Goal: Contribute content: Add original content to the website for others to see

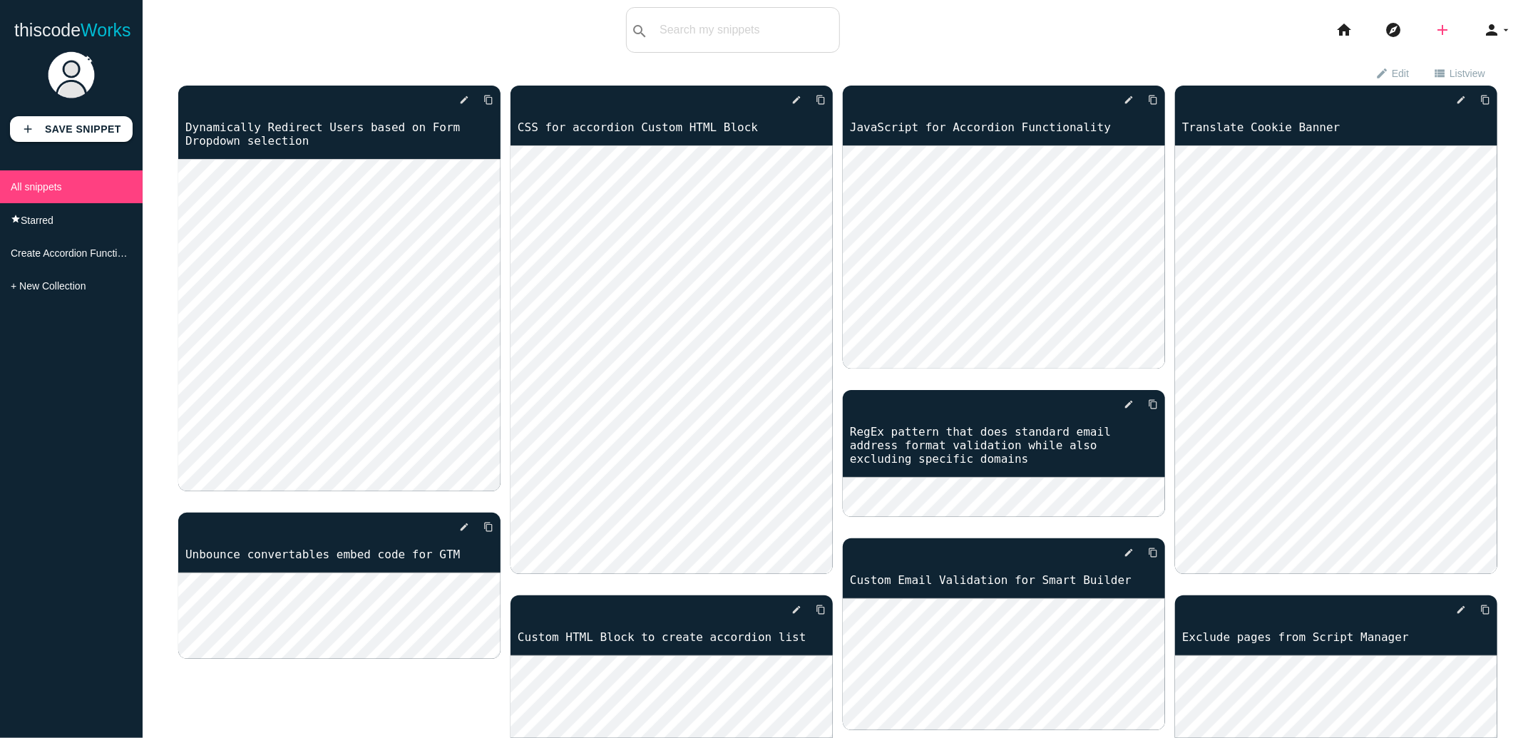
click at [1441, 33] on icon "add" at bounding box center [1442, 30] width 17 height 46
click at [1453, 34] on link "code Snippet" at bounding box center [1474, 25] width 100 height 36
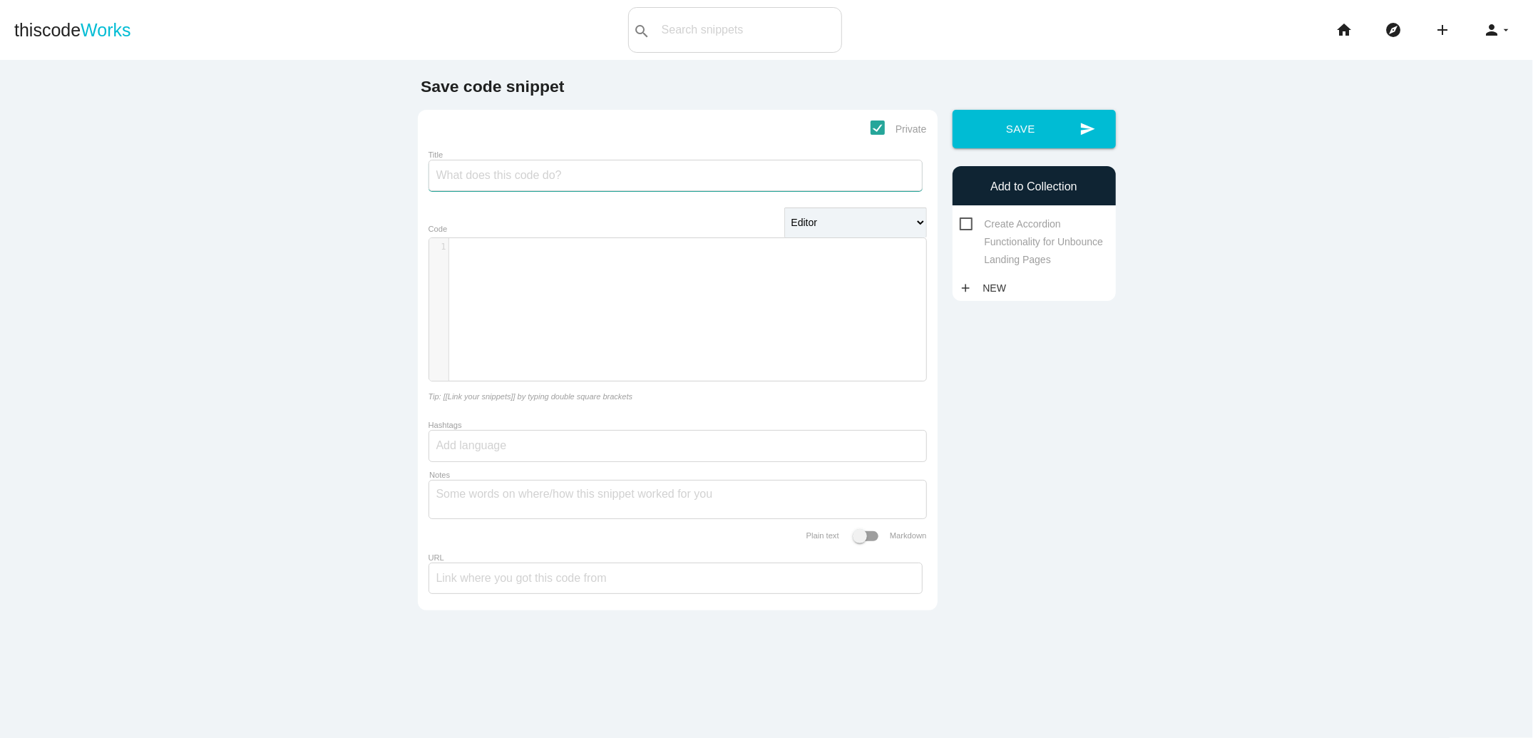
click at [536, 178] on input "Title" at bounding box center [676, 175] width 494 height 31
type input "Fix Hidden Elements being rendered in Firefox Reader View"
click at [609, 293] on div "​ x 1 ​" at bounding box center [688, 320] width 518 height 164
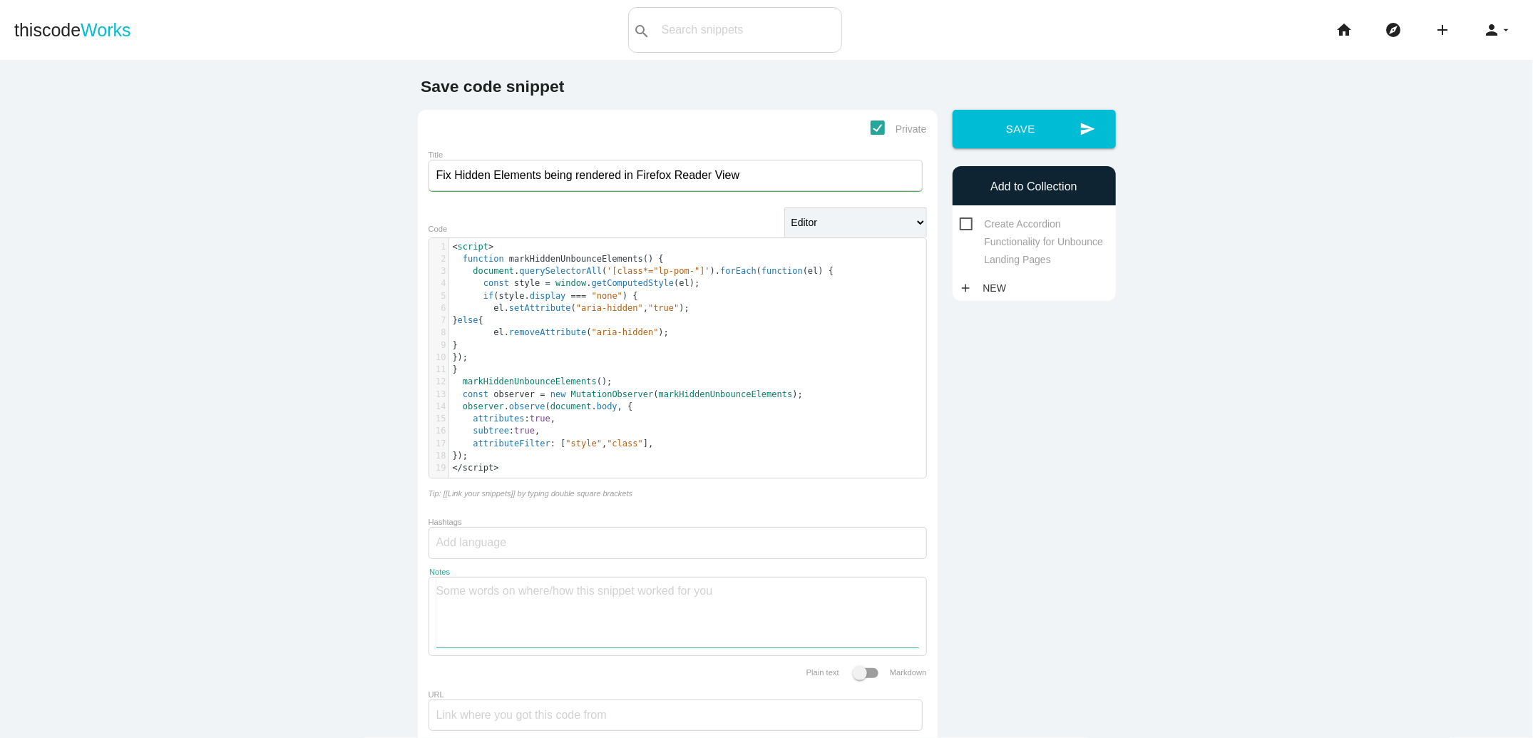
click at [506, 593] on textarea "Notes" at bounding box center [677, 613] width 483 height 70
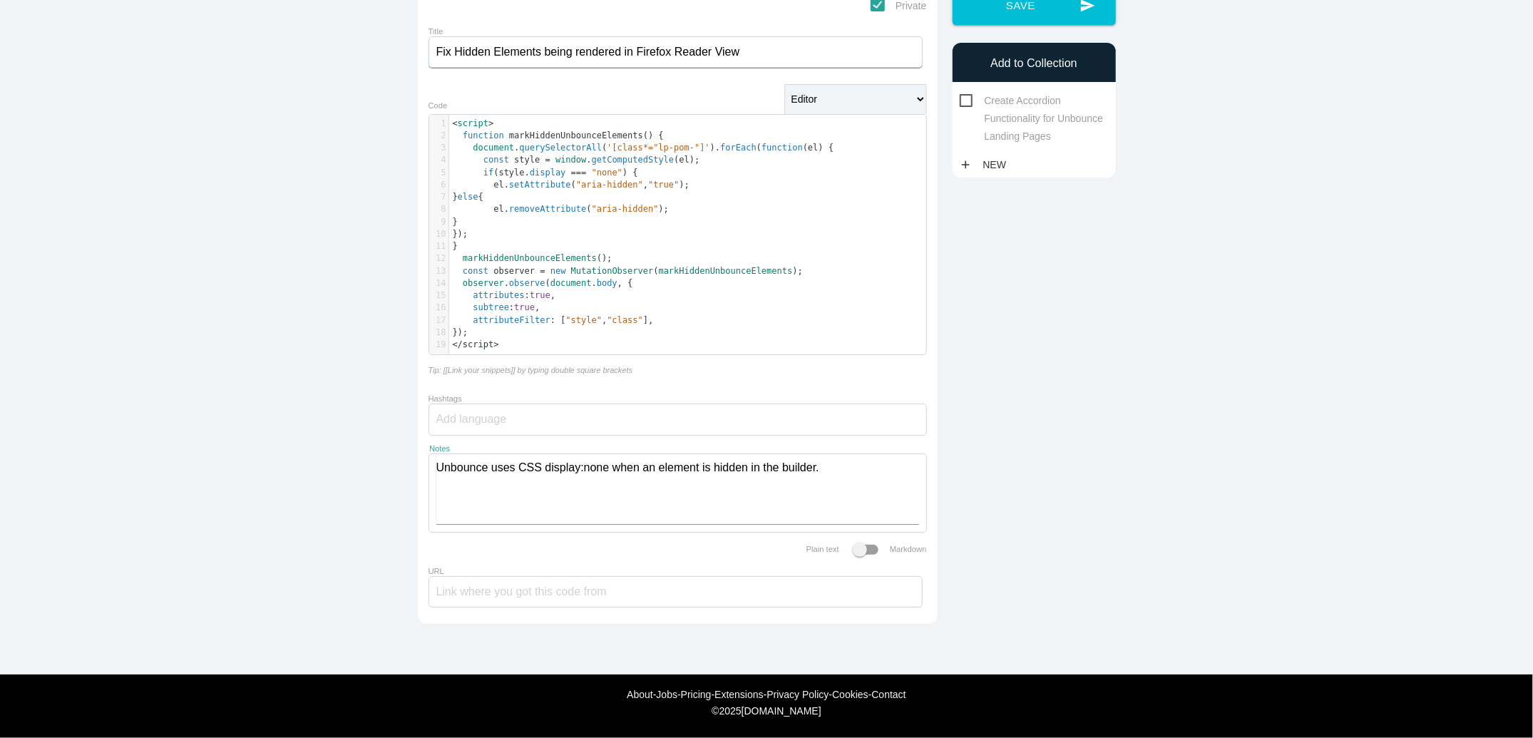
click at [844, 474] on textarea "Unbounce uses CSS display:none when an element is hidden in the builder." at bounding box center [677, 489] width 483 height 70
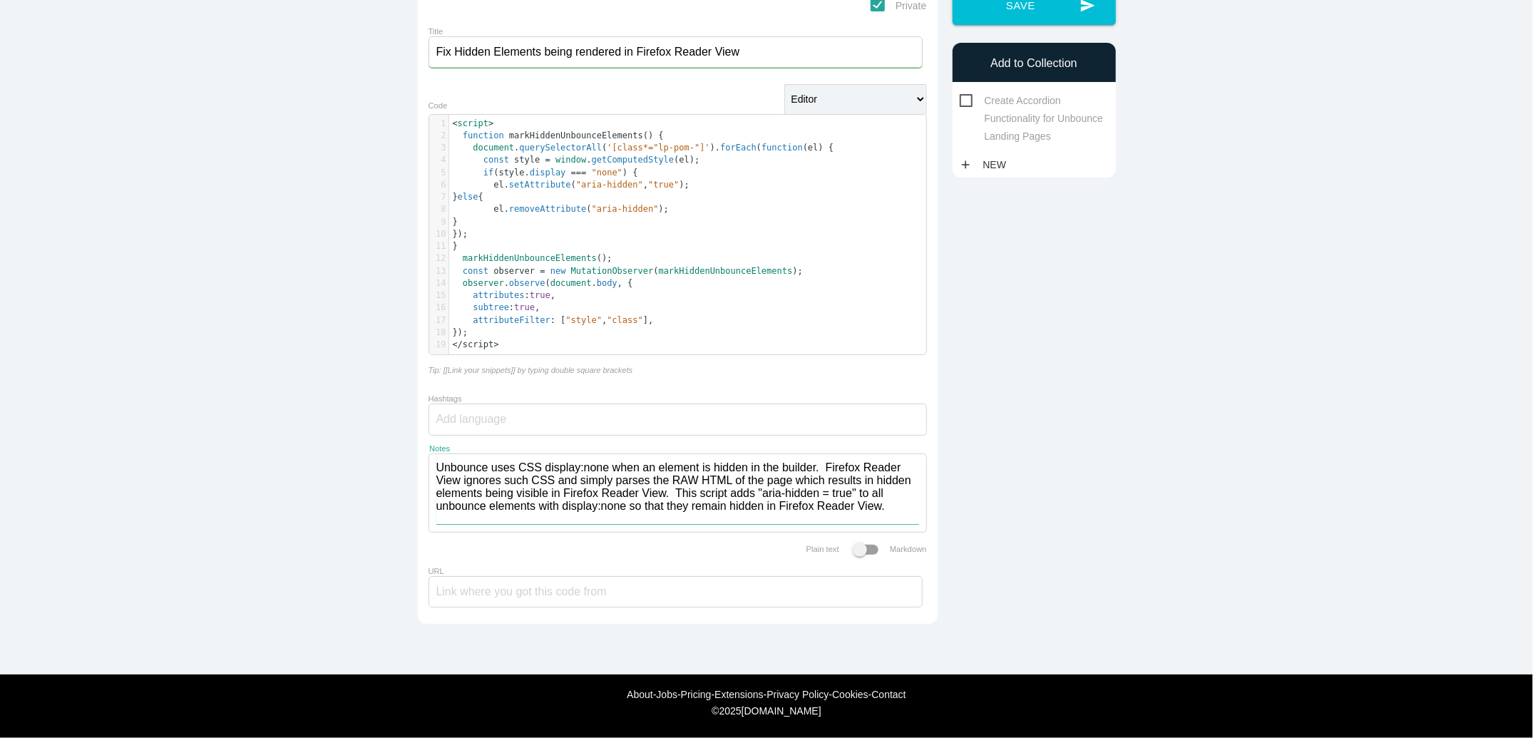
drag, startPoint x: 908, startPoint y: 506, endPoint x: 403, endPoint y: 466, distance: 506.5
click at [403, 466] on main "Save code snippet Private Title Fix Hidden Elements being rendered in Firefox R…" at bounding box center [766, 306] width 1533 height 738
click at [650, 483] on textarea "Unbounce uses CSS display:none when an element is hidden in the builder. Firefo…" at bounding box center [677, 489] width 483 height 70
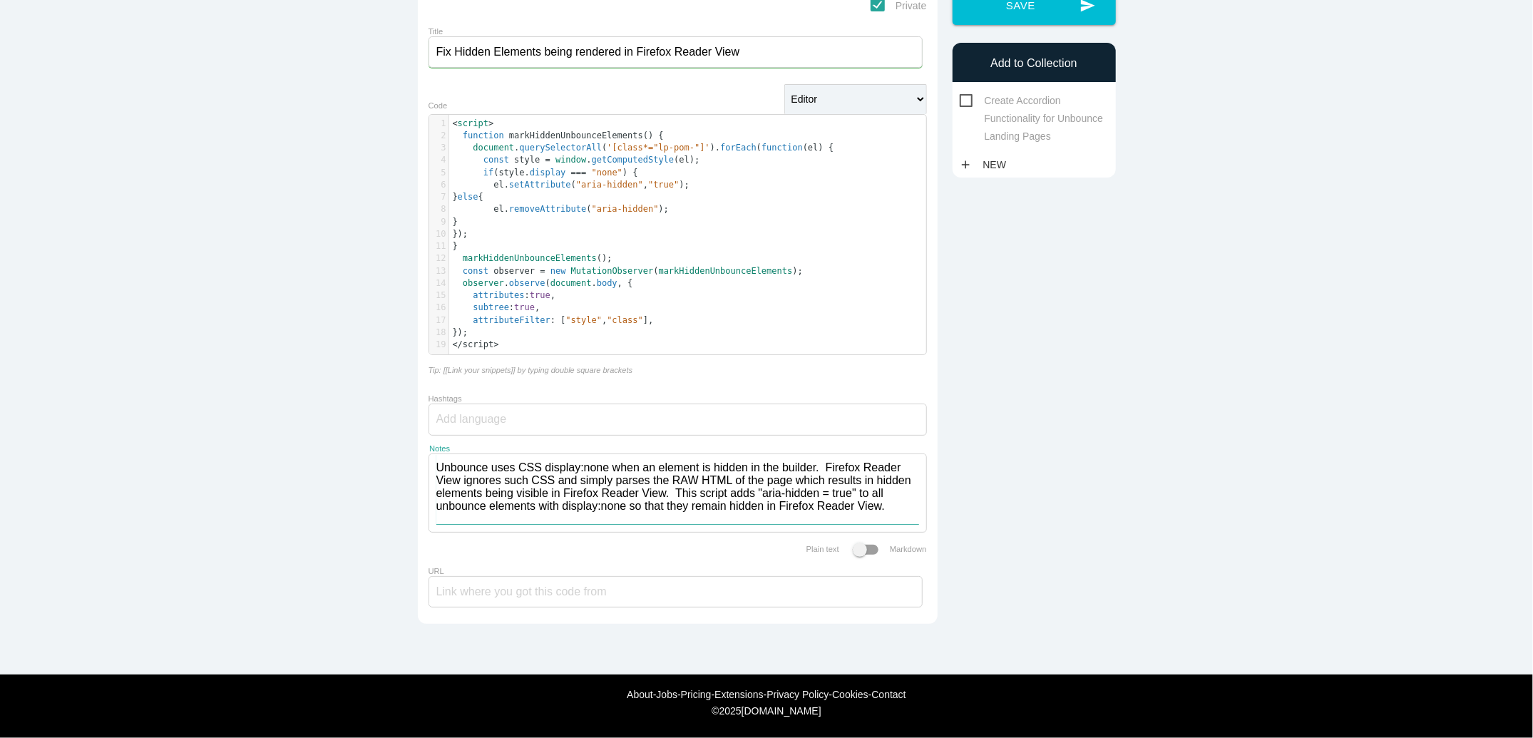
paste textarea "hides elements by setting display:none via CSS. Firefox Reader View doesn’t res…"
click at [648, 495] on textarea "Unbounce hides elements by setting display:none via CSS. Firefox Reader View do…" at bounding box center [677, 494] width 483 height 80
click at [890, 463] on textarea "Unbounce hides elements by setting display:none via CSS. Firefox Reader View do…" at bounding box center [677, 494] width 483 height 80
click at [785, 495] on textarea "Unbounce hides elements by setting display:none via CSS. Firefox Reader View do…" at bounding box center [677, 494] width 483 height 80
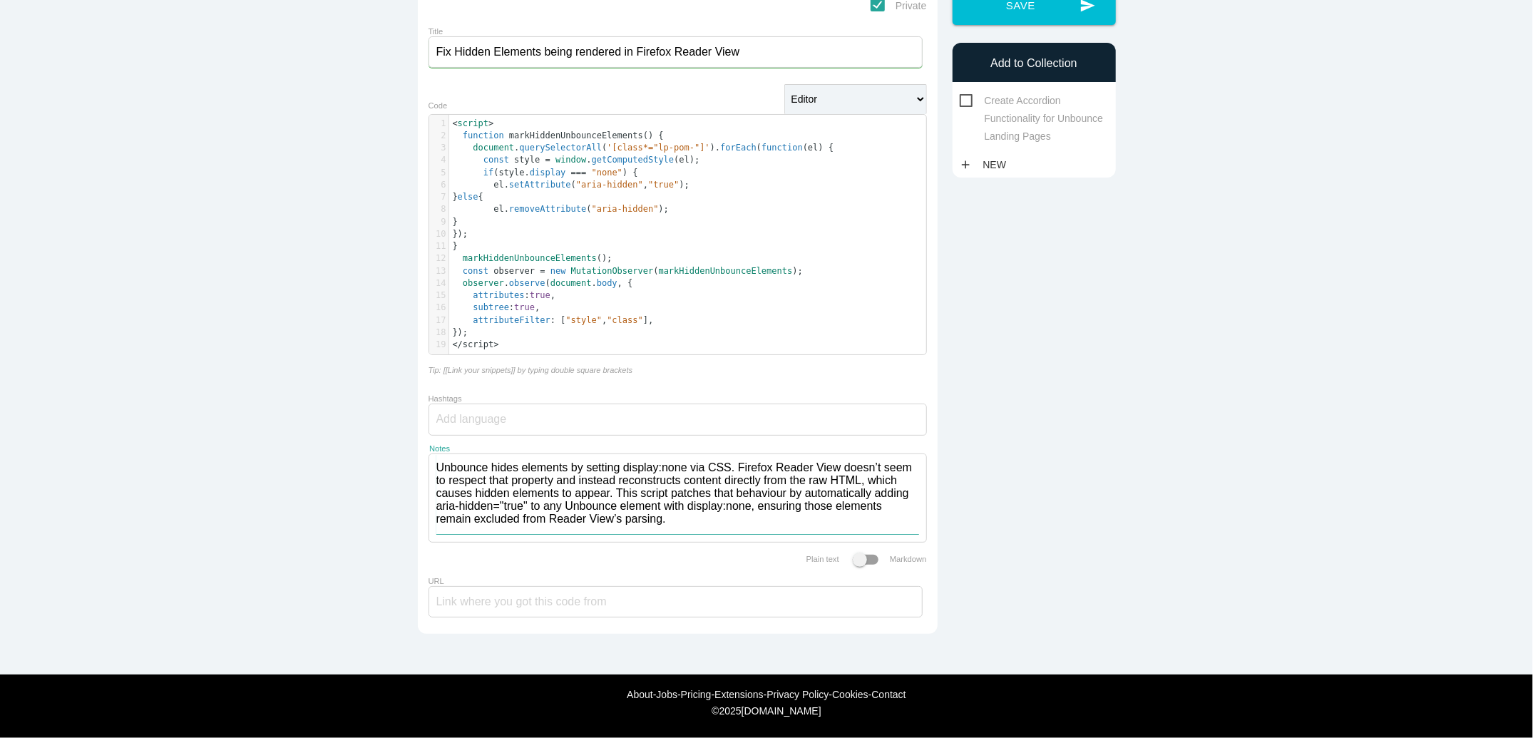
click at [828, 492] on textarea "Unbounce hides elements by setting display:none via CSS. Firefox Reader View do…" at bounding box center [677, 494] width 483 height 80
click at [551, 522] on textarea "Unbounce hides elements by setting display:none via CSS. Firefox Reader View do…" at bounding box center [677, 494] width 483 height 80
click at [660, 523] on textarea "Unbounce hides elements by setting display:none via CSS. Firefox Reader View do…" at bounding box center [677, 494] width 483 height 80
click at [1050, 15] on button "send Save" at bounding box center [1034, 5] width 163 height 39
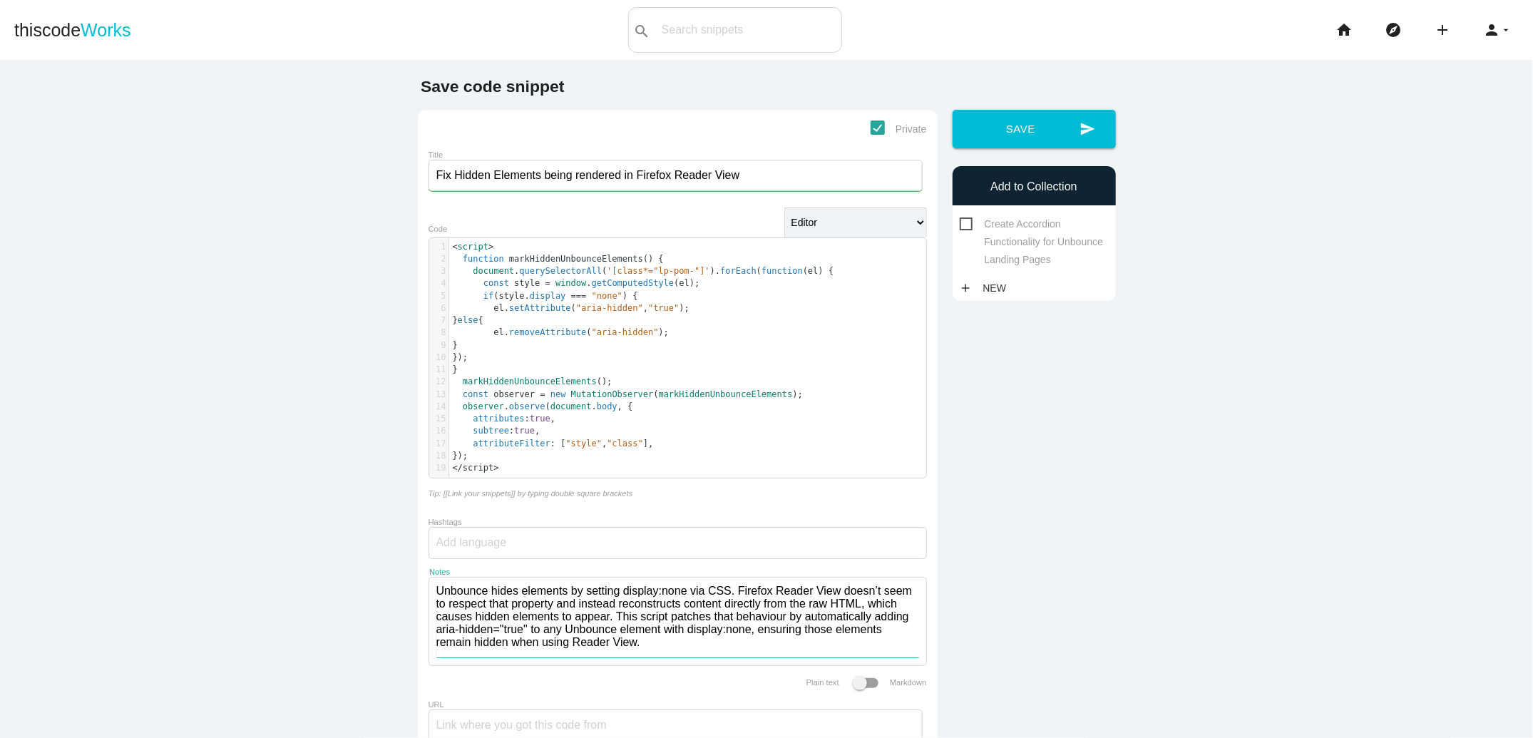
scroll to position [2, 0]
drag, startPoint x: 706, startPoint y: 649, endPoint x: 410, endPoint y: 593, distance: 301.2
click at [410, 593] on div "Private Title Fix Hidden Elements being rendered in Firefox Reader View Editor …" at bounding box center [677, 437] width 535 height 658
click at [771, 598] on textarea "Unbounce hides elements by setting display:none via CSS. Firefox Reader View do…" at bounding box center [677, 618] width 483 height 80
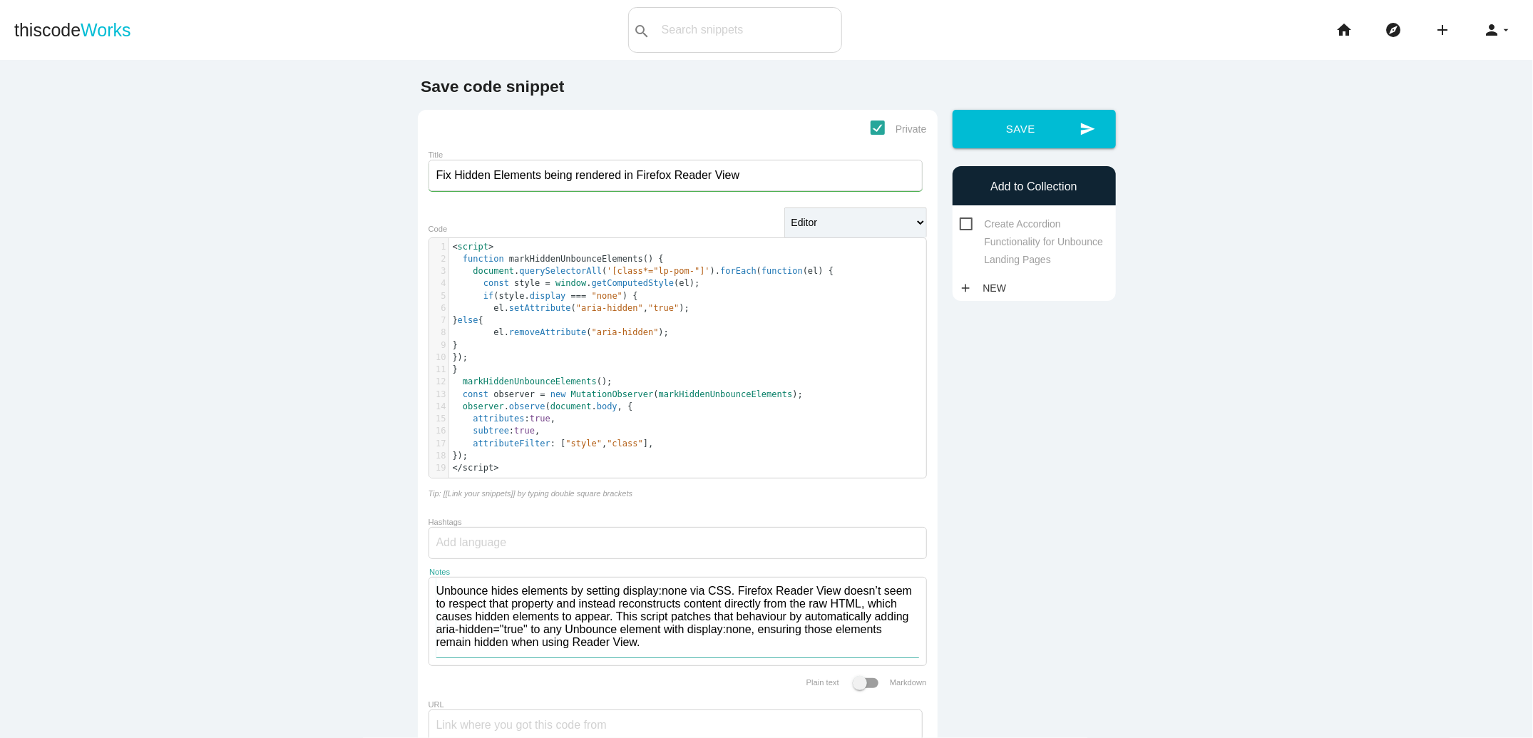
click at [736, 605] on textarea "Unbounce hides elements by setting display:none via CSS. Firefox Reader View do…" at bounding box center [677, 618] width 483 height 80
drag, startPoint x: 694, startPoint y: 645, endPoint x: 429, endPoint y: 590, distance: 270.9
click at [429, 590] on div "Unbounce hides elements by setting display:none via CSS. Firefox Reader View do…" at bounding box center [678, 621] width 499 height 89
type textarea "Unbounce hides elements by setting display:none via CSS. Firefox Reader View do…"
click at [265, 534] on main "Save code snippet Private Title Fix Hidden Elements being rendered in Firefox R…" at bounding box center [766, 429] width 1533 height 738
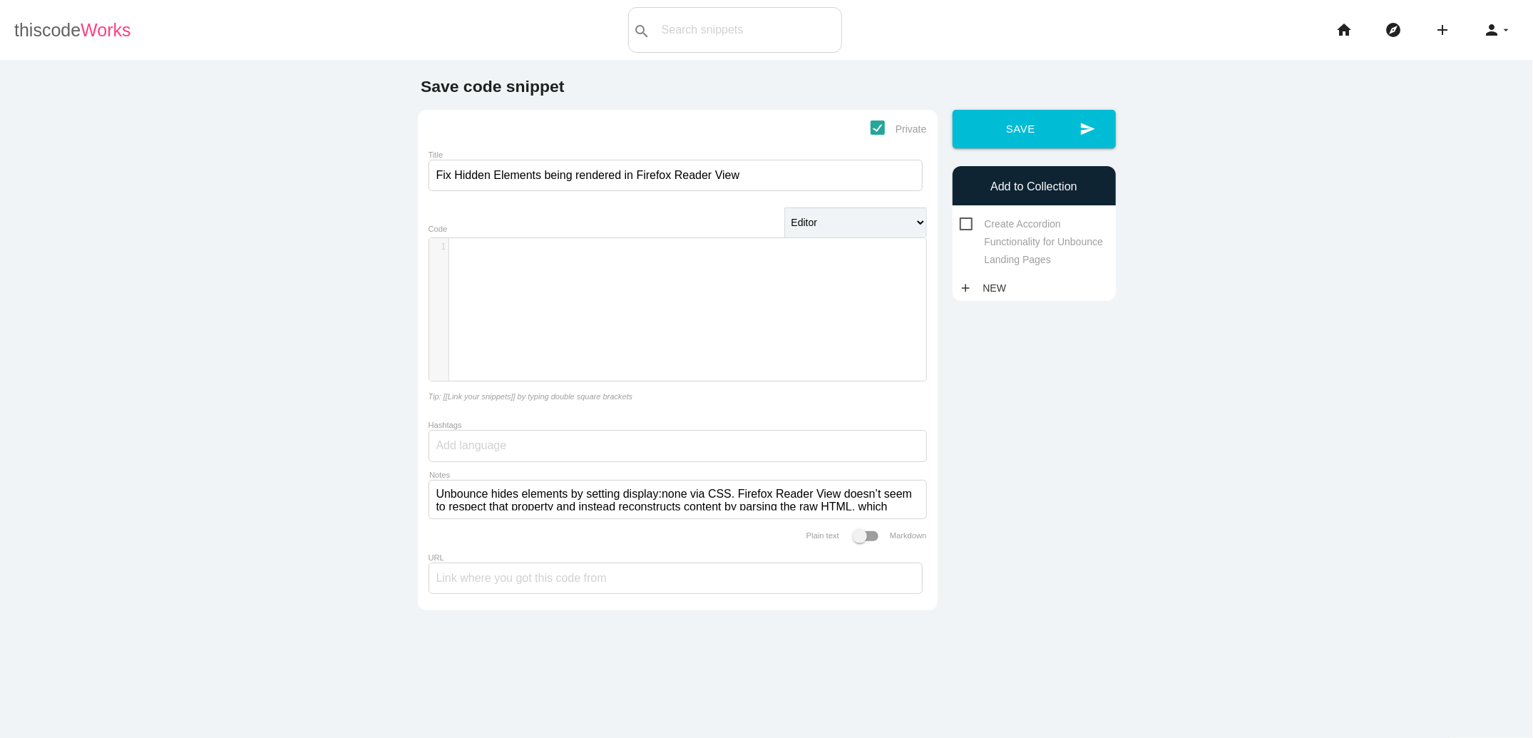
click at [54, 34] on link "thiscode Works" at bounding box center [72, 30] width 117 height 46
click at [57, 28] on link "thiscode Works" at bounding box center [72, 30] width 117 height 46
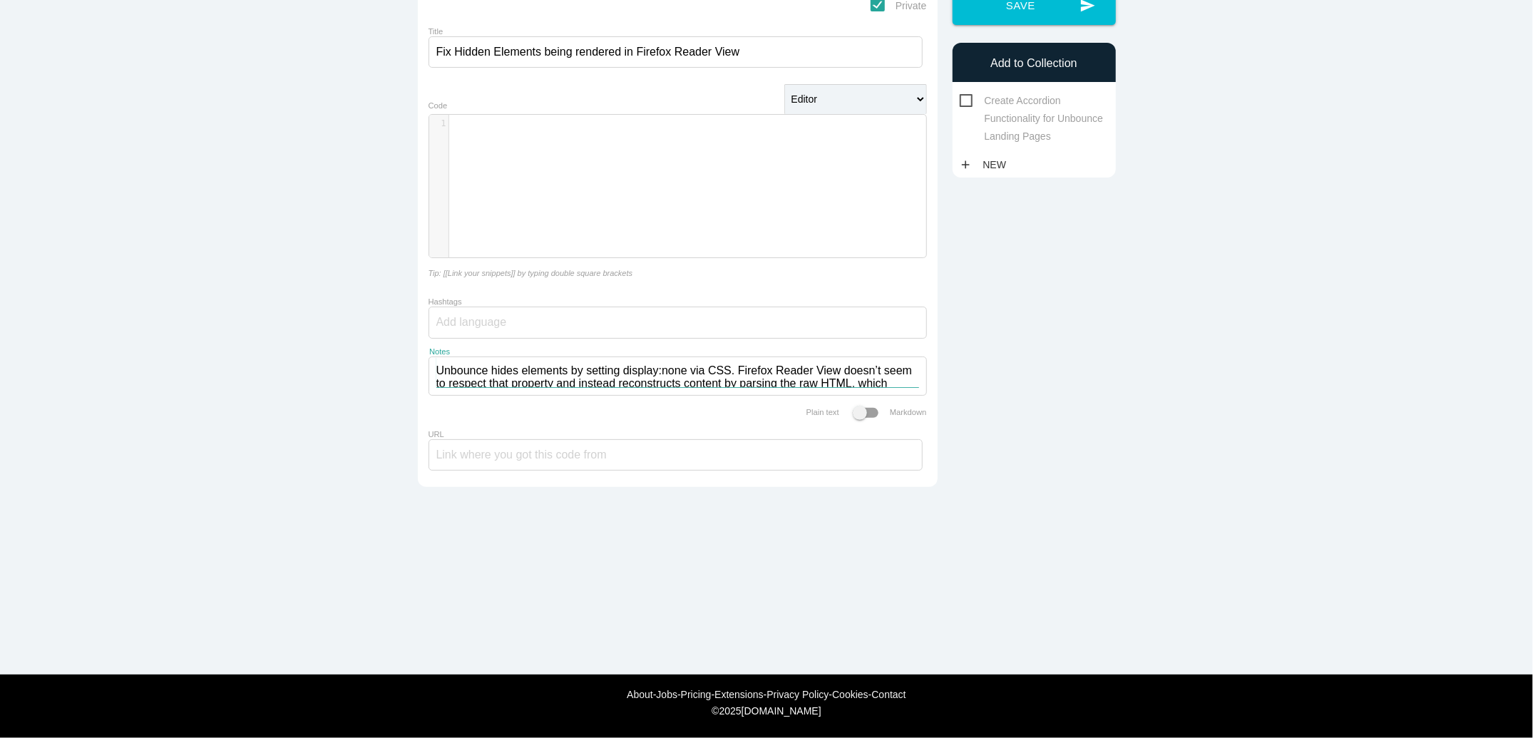
click at [701, 377] on textarea "Unbounce hides elements by setting display:none via CSS. Firefox Reader View do…" at bounding box center [677, 372] width 483 height 30
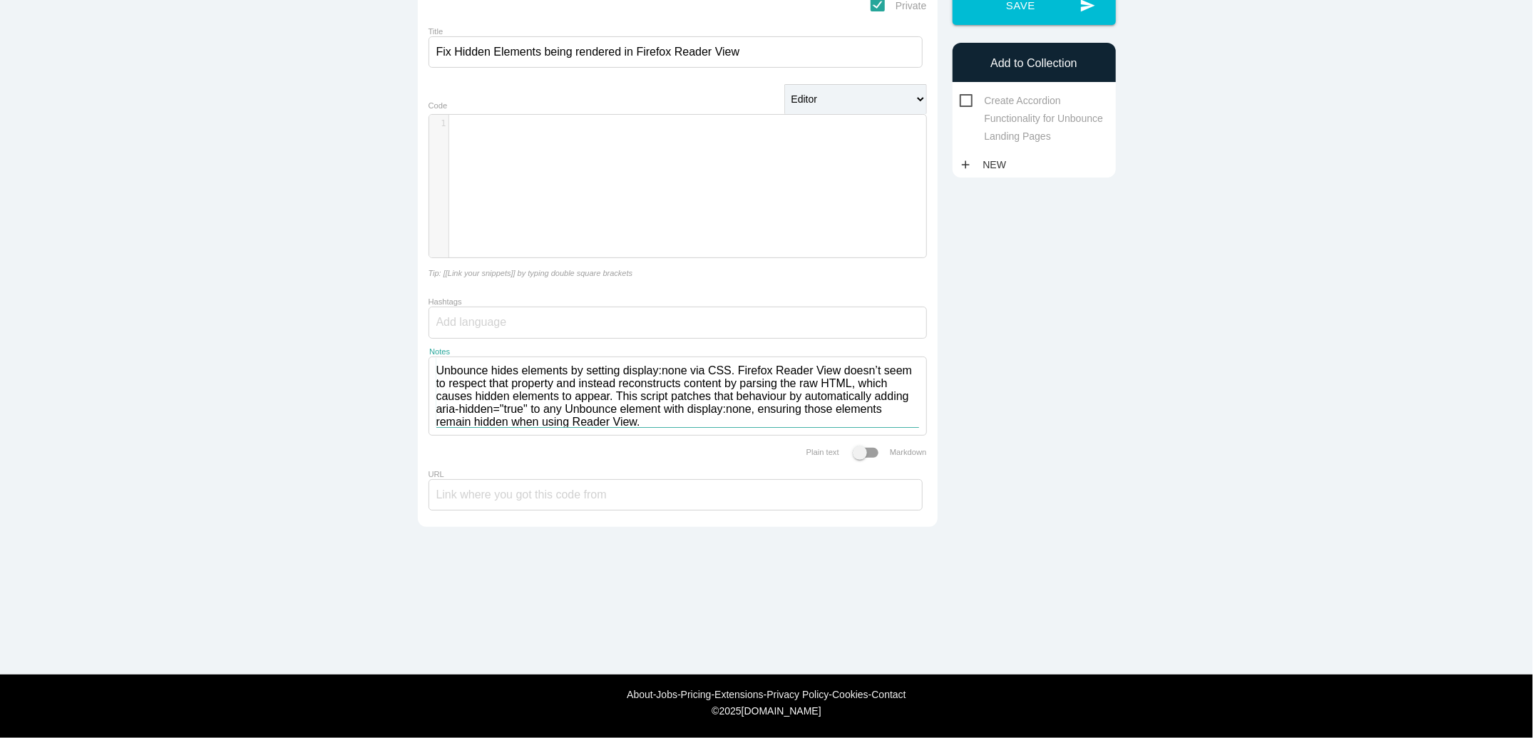
click at [794, 396] on textarea "Unbounce hides elements by setting display:none via CSS. Firefox Reader View do…" at bounding box center [677, 392] width 483 height 70
drag, startPoint x: 511, startPoint y: 423, endPoint x: 408, endPoint y: 375, distance: 113.3
click at [408, 375] on main "Save code snippet Private Title Fix Hidden Elements being rendered in Firefox R…" at bounding box center [766, 306] width 1533 height 738
type textarea "Unbounce hides elements by setting display:none via CSS. Firefox Reader View do…"
click at [232, 372] on main "Save code snippet Private Title Fix Hidden Elements being rendered in Firefox R…" at bounding box center [766, 306] width 1533 height 738
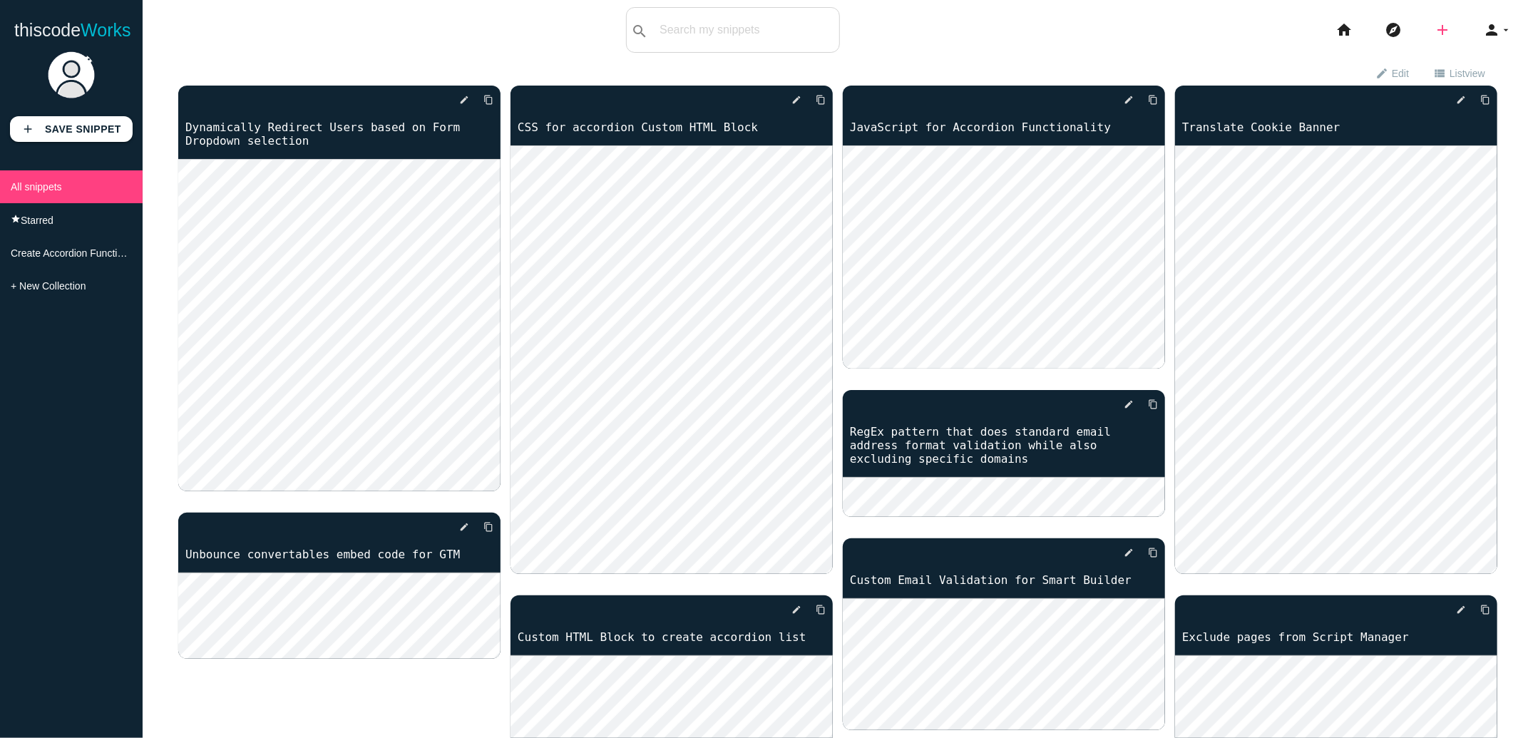
click at [1442, 28] on icon "add" at bounding box center [1442, 30] width 17 height 46
click at [1458, 33] on link "code Snippet" at bounding box center [1474, 25] width 100 height 36
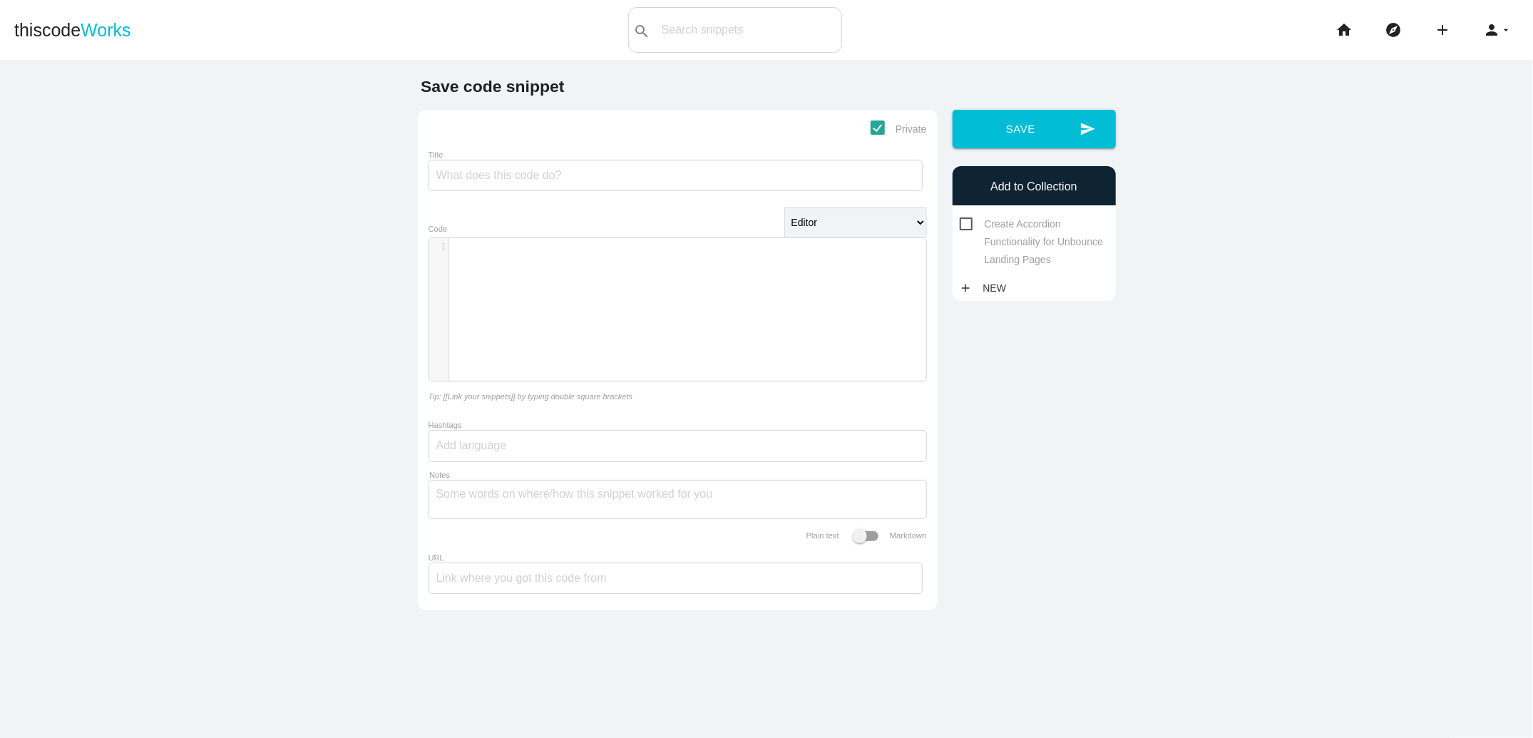
scroll to position [4, 0]
click at [558, 292] on div "​ x 1 ​" at bounding box center [688, 320] width 518 height 164
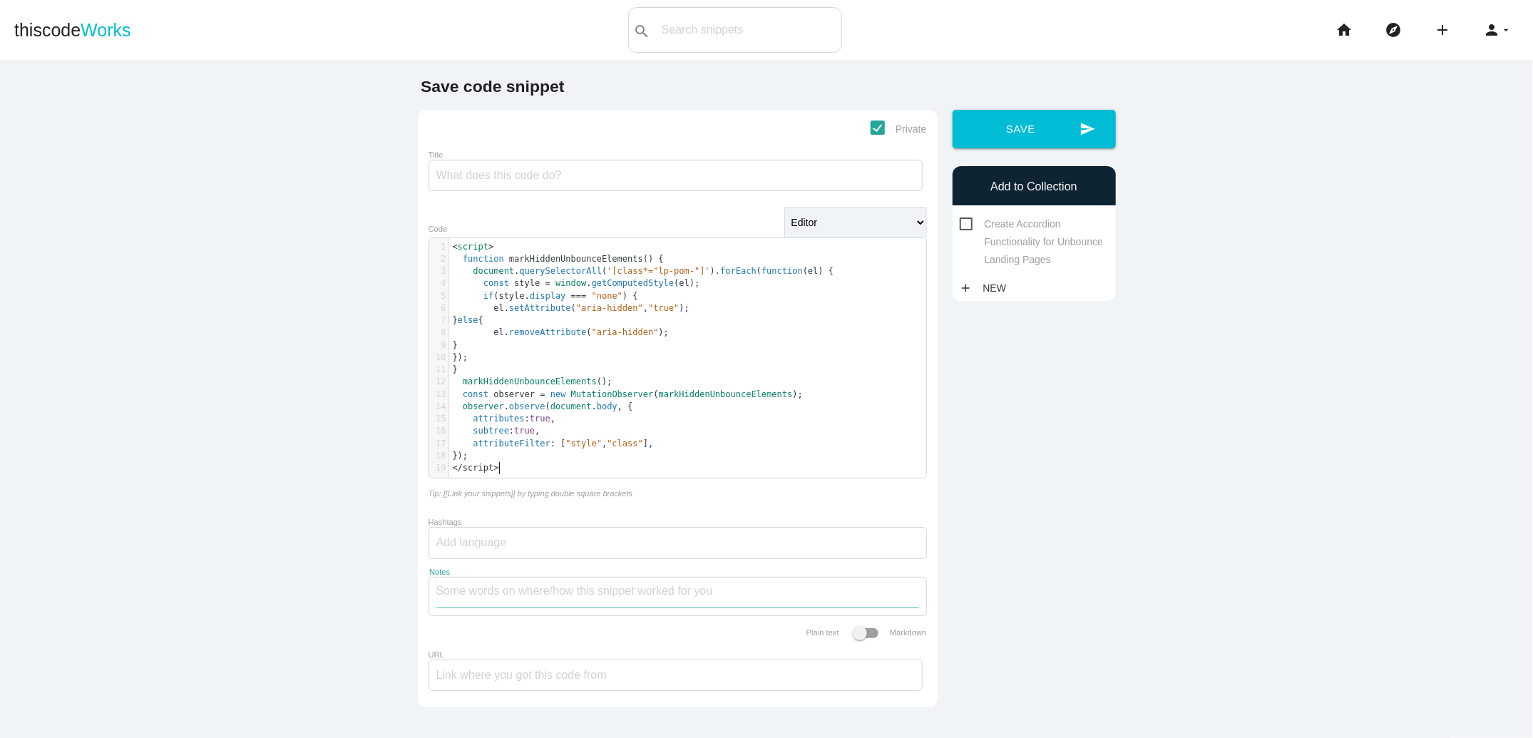
click at [551, 593] on textarea "Notes" at bounding box center [677, 593] width 483 height 30
paste textarea "Unbounce hides elements by setting display:none via CSS. Firefox Reader View do…"
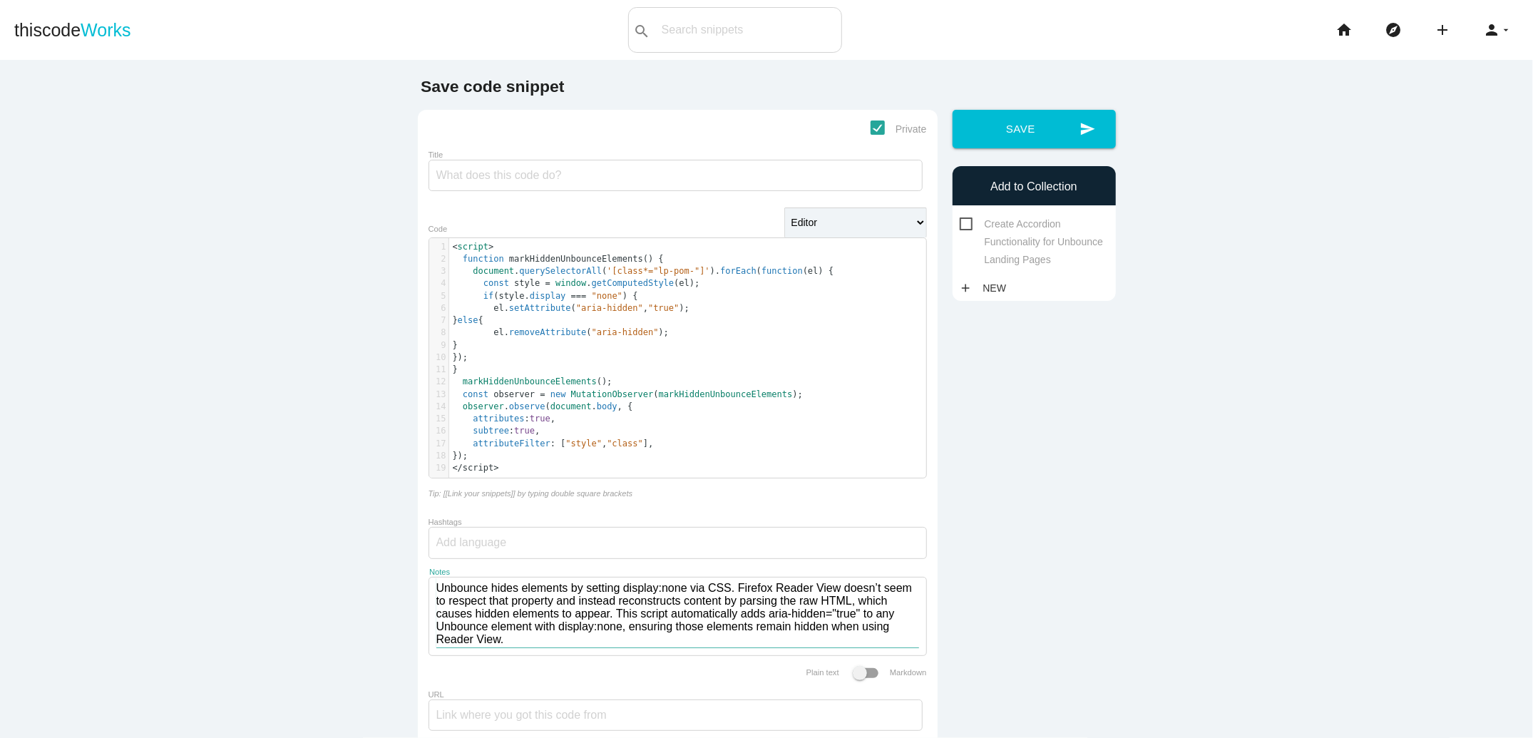
scroll to position [0, 0]
type textarea "Unbounce hides elements by setting display:none via CSS. Firefox Reader View do…"
click at [579, 178] on input "Title" at bounding box center [676, 175] width 494 height 31
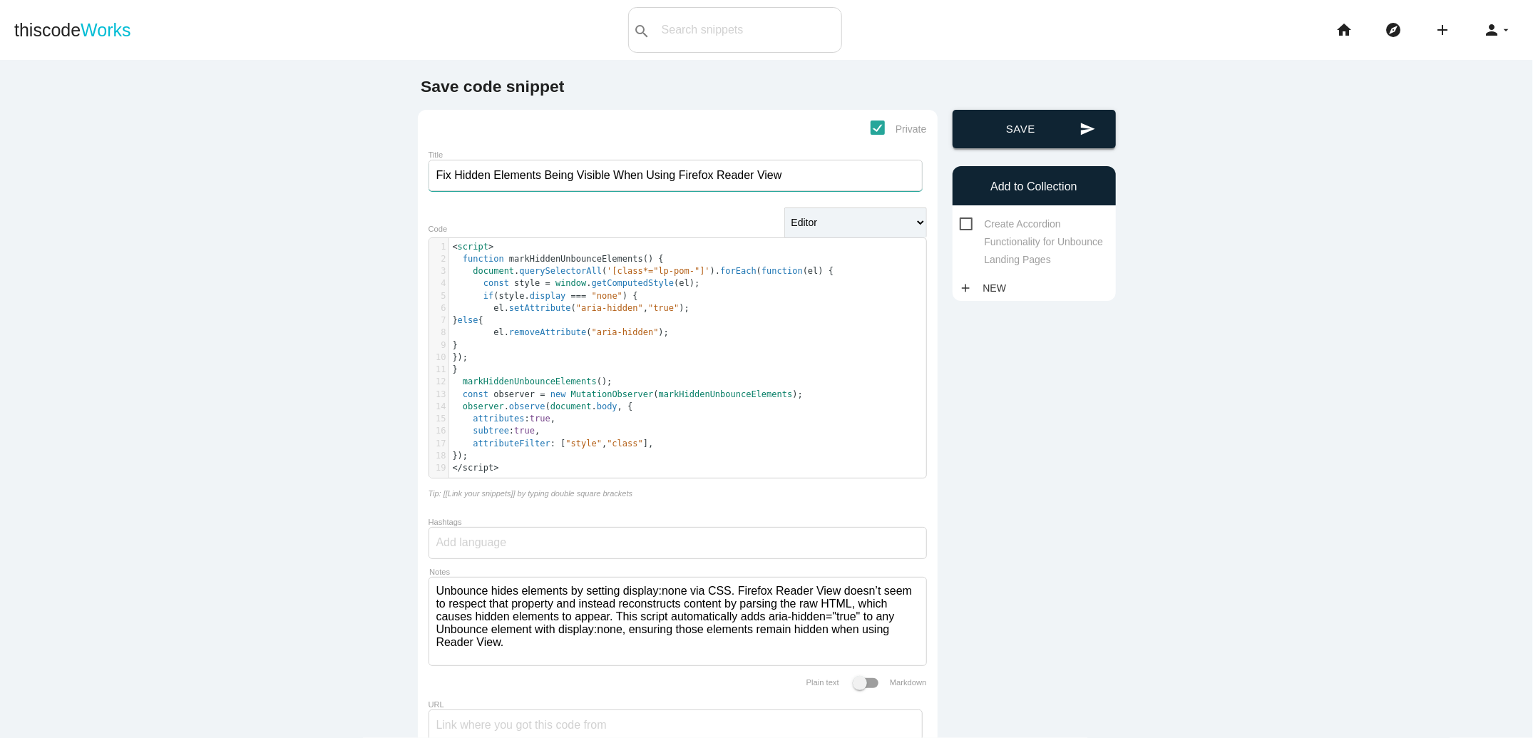
type input "Fix Hidden Elements Being Visible When Using Firefox Reader View"
click at [1016, 132] on button "send Save" at bounding box center [1034, 129] width 163 height 39
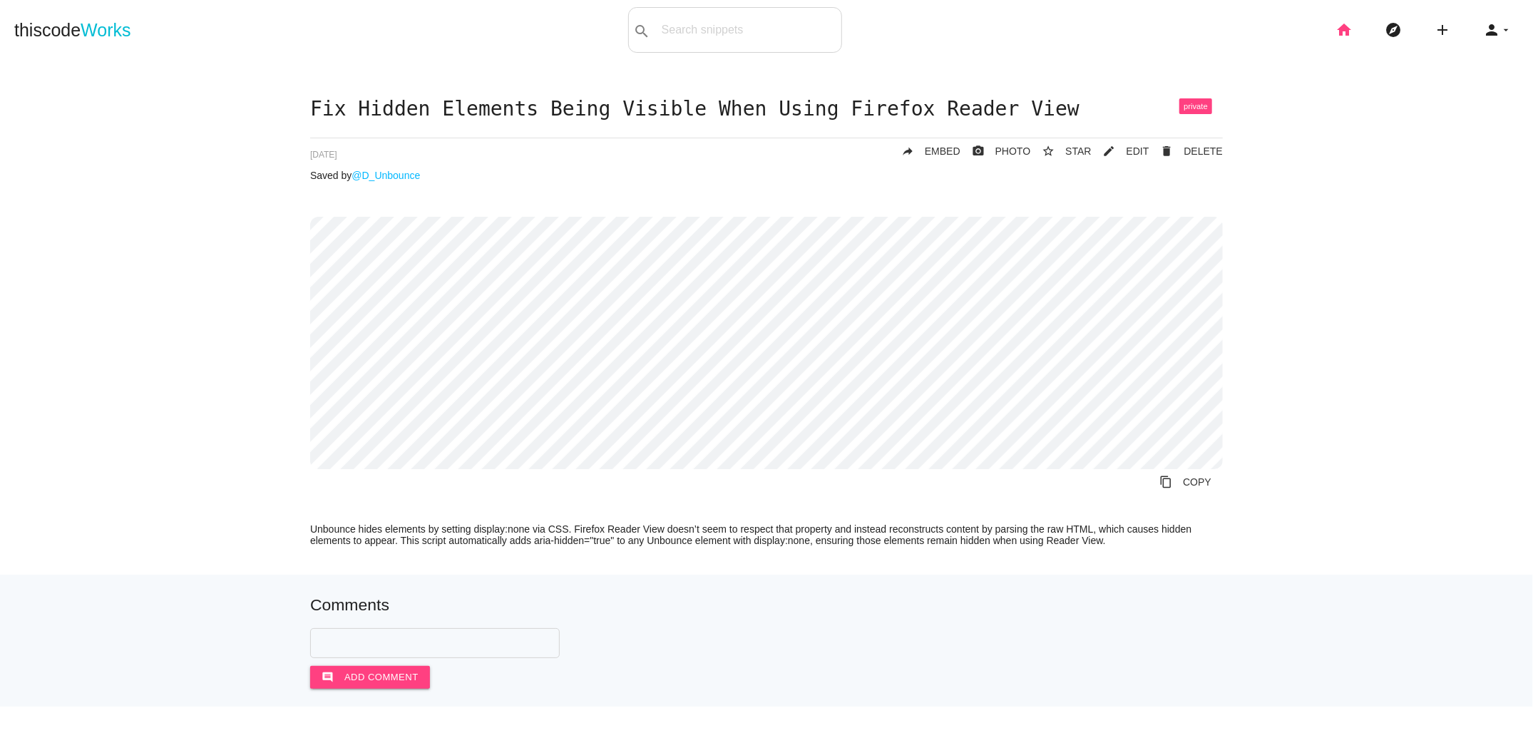
click at [1350, 38] on icon "home" at bounding box center [1344, 30] width 17 height 46
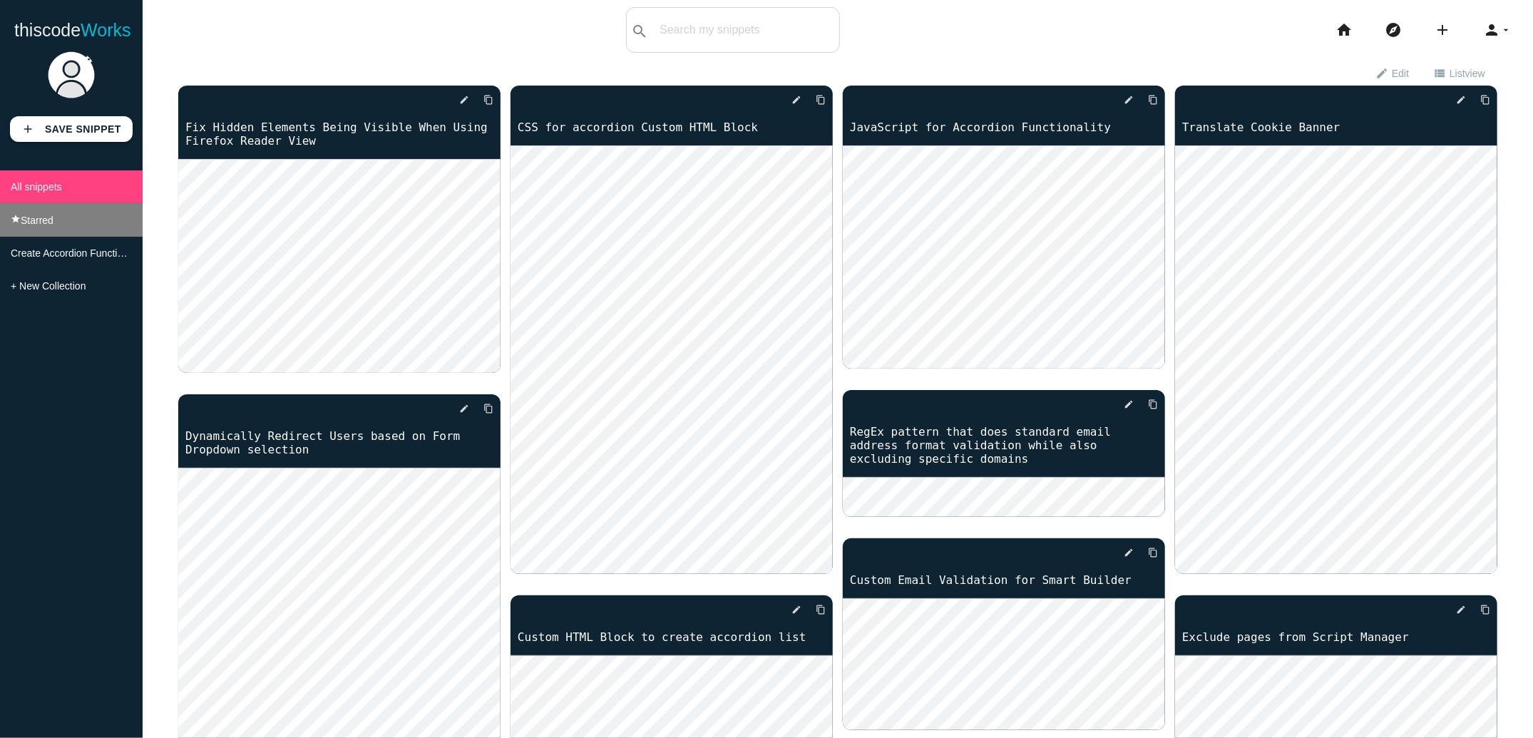
click at [75, 215] on li "star Starred" at bounding box center [71, 220] width 143 height 34
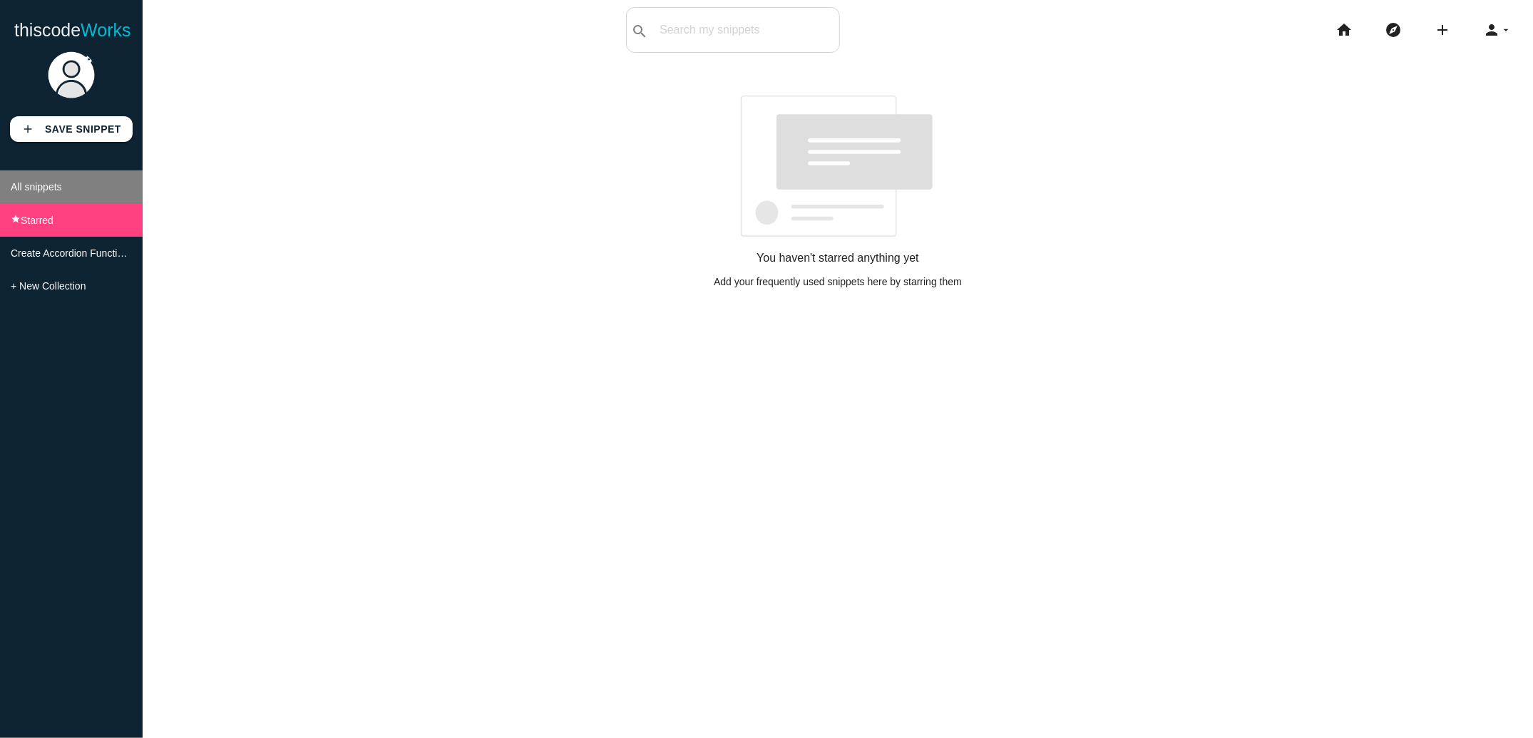
click at [72, 192] on li "All snippets" at bounding box center [71, 186] width 143 height 33
